Goal: Task Accomplishment & Management: Manage account settings

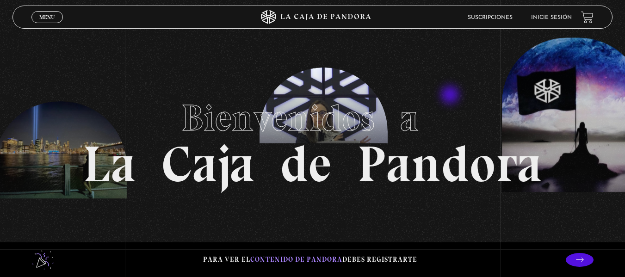
click at [451, 96] on h1 "Bienvenidos a La Caja de Pandora" at bounding box center [313, 139] width 460 height 102
click at [548, 23] on li "Inicie sesión" at bounding box center [551, 17] width 41 height 14
click at [547, 18] on link "Inicie sesión" at bounding box center [551, 18] width 41 height 6
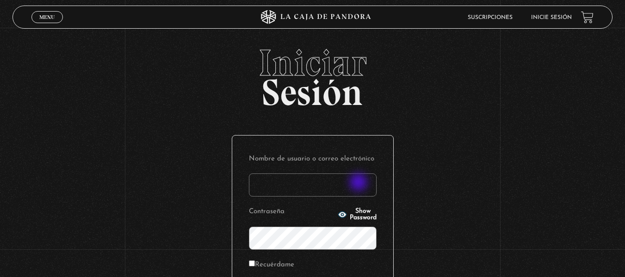
click at [359, 183] on input "Nombre de usuario o correo electrónico" at bounding box center [313, 185] width 128 height 23
type input "an_barran@hotmail.com"
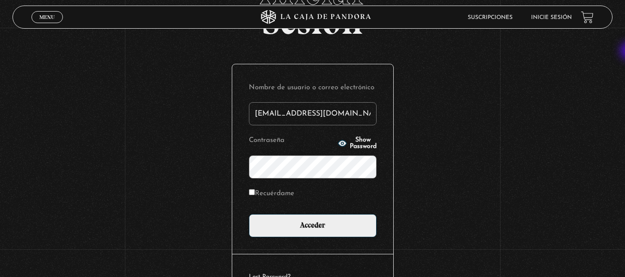
scroll to position [111, 0]
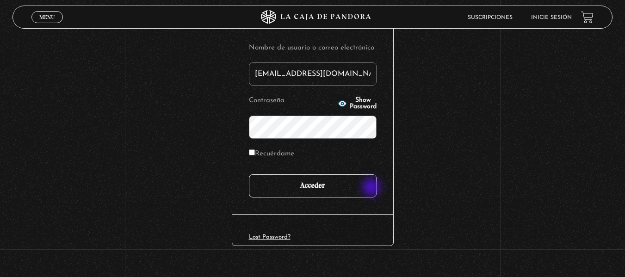
click at [370, 188] on input "Acceder" at bounding box center [313, 185] width 128 height 23
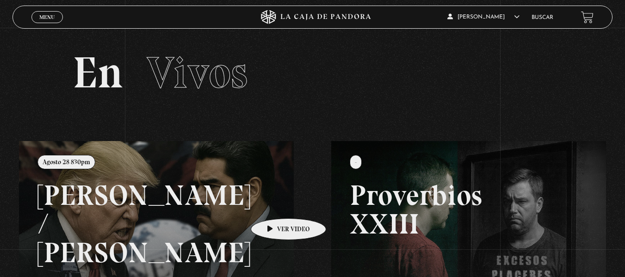
click at [274, 205] on link at bounding box center [331, 279] width 625 height 277
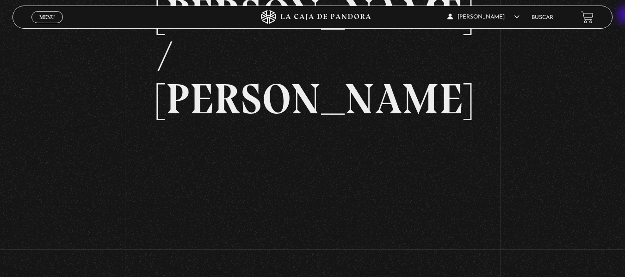
scroll to position [80, 0]
